Goal: Find specific page/section: Find specific page/section

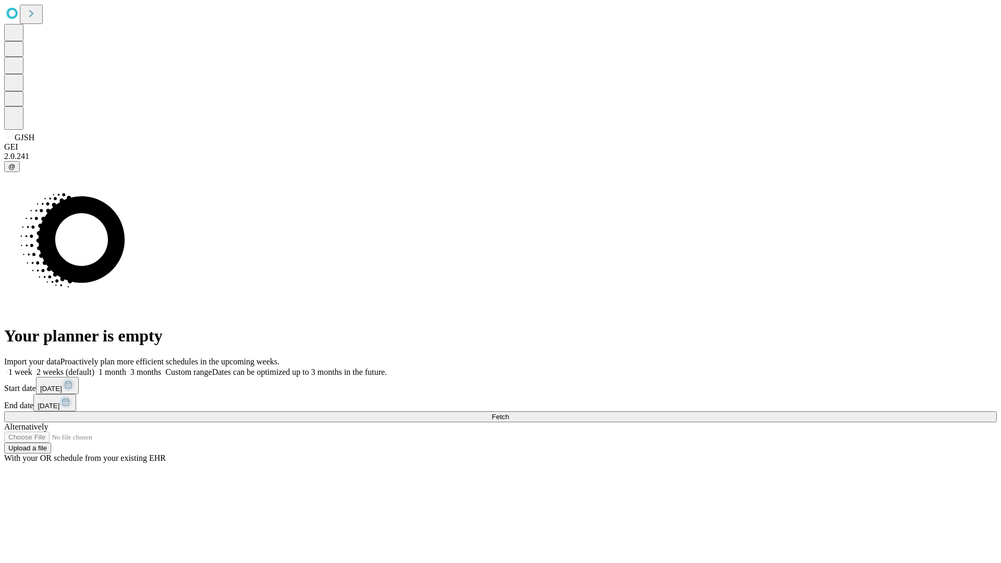
click at [509, 413] on span "Fetch" at bounding box center [500, 417] width 17 height 8
